Goal: Task Accomplishment & Management: Manage account settings

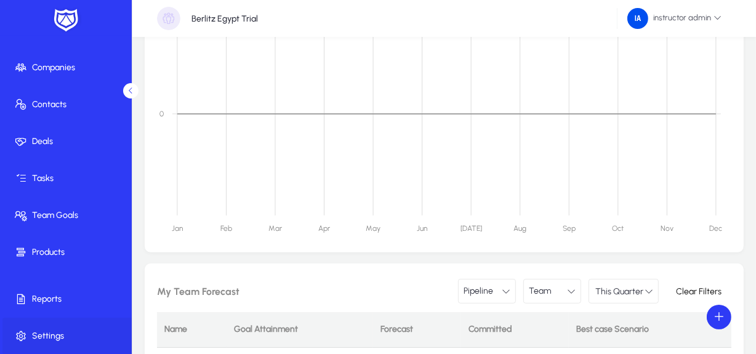
scroll to position [302, 0]
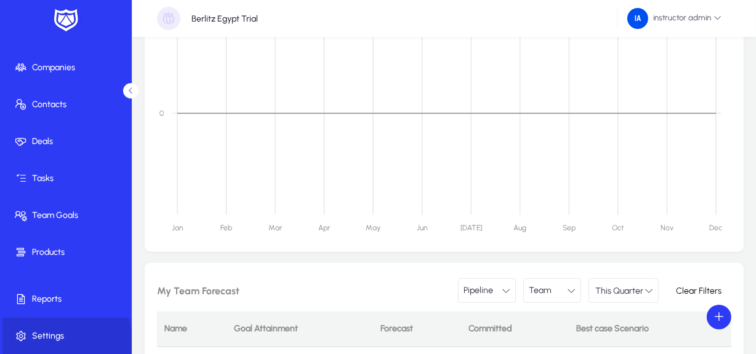
click at [60, 341] on span "Settings" at bounding box center [68, 336] width 132 height 12
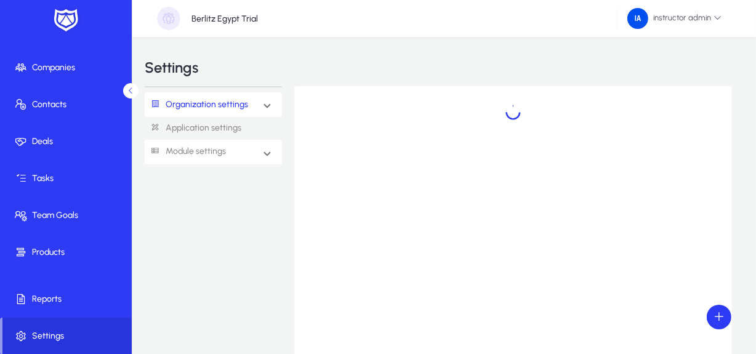
click at [228, 158] on span "Module settings" at bounding box center [190, 151] width 91 height 23
click at [196, 251] on link "Operations" at bounding box center [182, 252] width 44 height 15
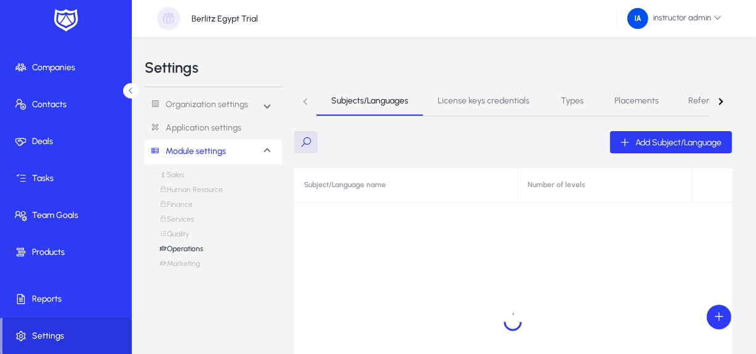
drag, startPoint x: 392, startPoint y: 242, endPoint x: 483, endPoint y: 233, distance: 91.6
click at [483, 233] on div at bounding box center [512, 322] width 437 height 308
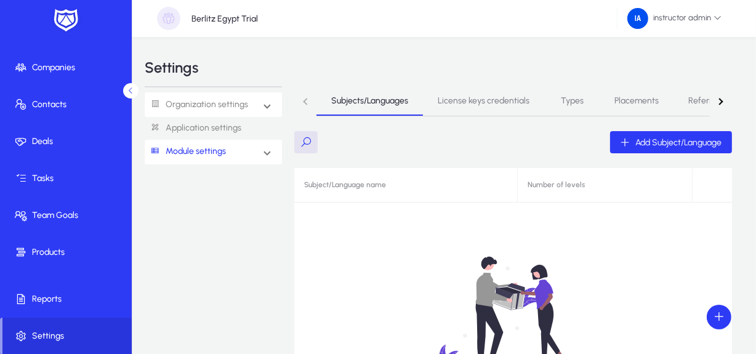
click at [205, 100] on link "Organization settings" at bounding box center [196, 105] width 103 height 23
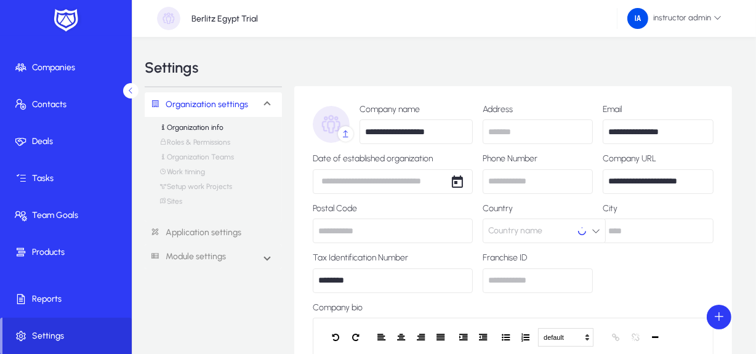
click at [195, 132] on link "Organization info" at bounding box center [192, 130] width 64 height 15
click at [188, 254] on link "Module settings" at bounding box center [185, 257] width 81 height 23
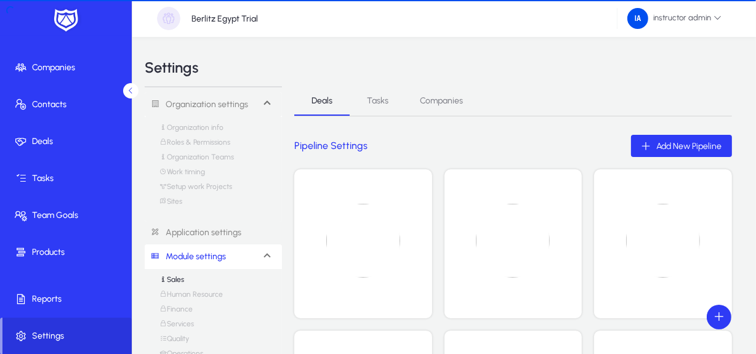
scroll to position [100, 0]
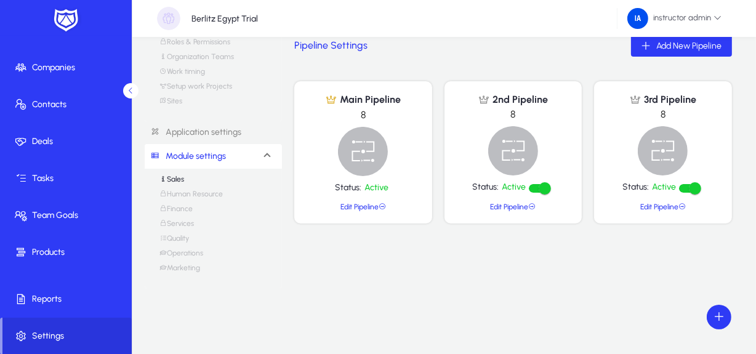
click at [178, 249] on link "Operations" at bounding box center [182, 256] width 44 height 15
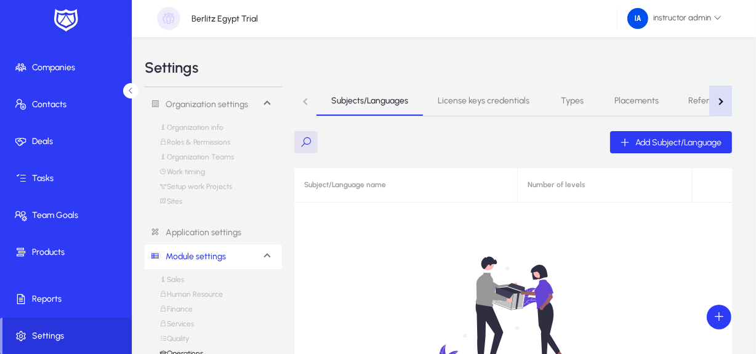
click at [718, 98] on button "button" at bounding box center [721, 101] width 22 height 30
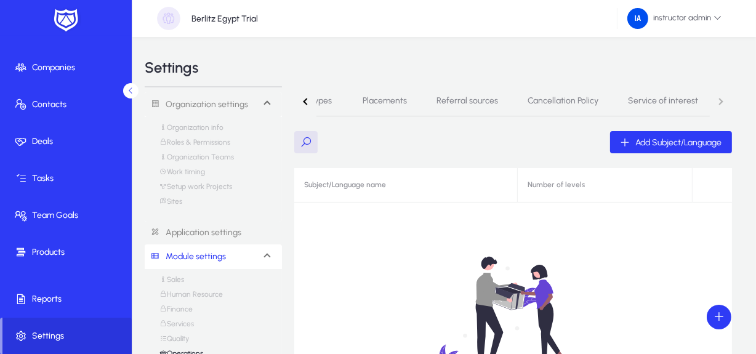
click at [718, 98] on nav "Subjects/Languages License keys credentials Types Placements Referral sources C…" at bounding box center [512, 101] width 437 height 30
click at [670, 100] on span "Service of interest" at bounding box center [663, 101] width 70 height 9
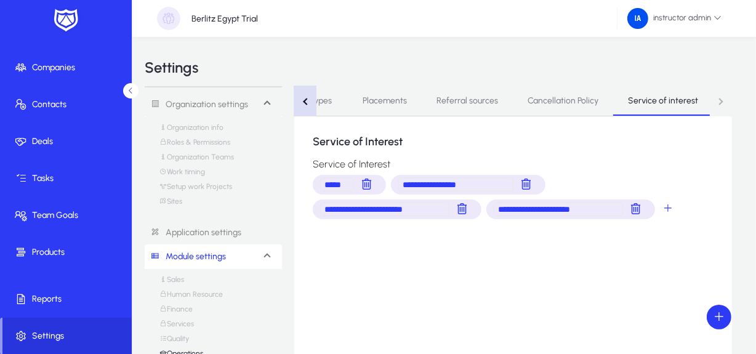
click at [307, 99] on div "button" at bounding box center [307, 101] width 7 height 7
click at [307, 99] on nav "Subjects/Languages License keys credentials Types Placements Referral sources C…" at bounding box center [512, 101] width 437 height 30
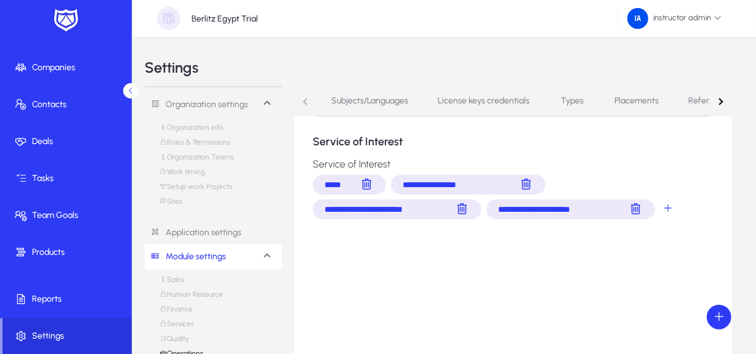
click at [307, 99] on nav "Subjects/Languages License keys credentials Types Placements Referral sources C…" at bounding box center [512, 101] width 437 height 30
drag, startPoint x: 307, startPoint y: 99, endPoint x: 370, endPoint y: 105, distance: 63.7
click at [370, 105] on nav "Subjects/Languages License keys credentials Types Placements Referral sources C…" at bounding box center [512, 101] width 437 height 30
click at [370, 105] on span "Subjects/Languages" at bounding box center [369, 101] width 77 height 9
